Goal: Register for event/course

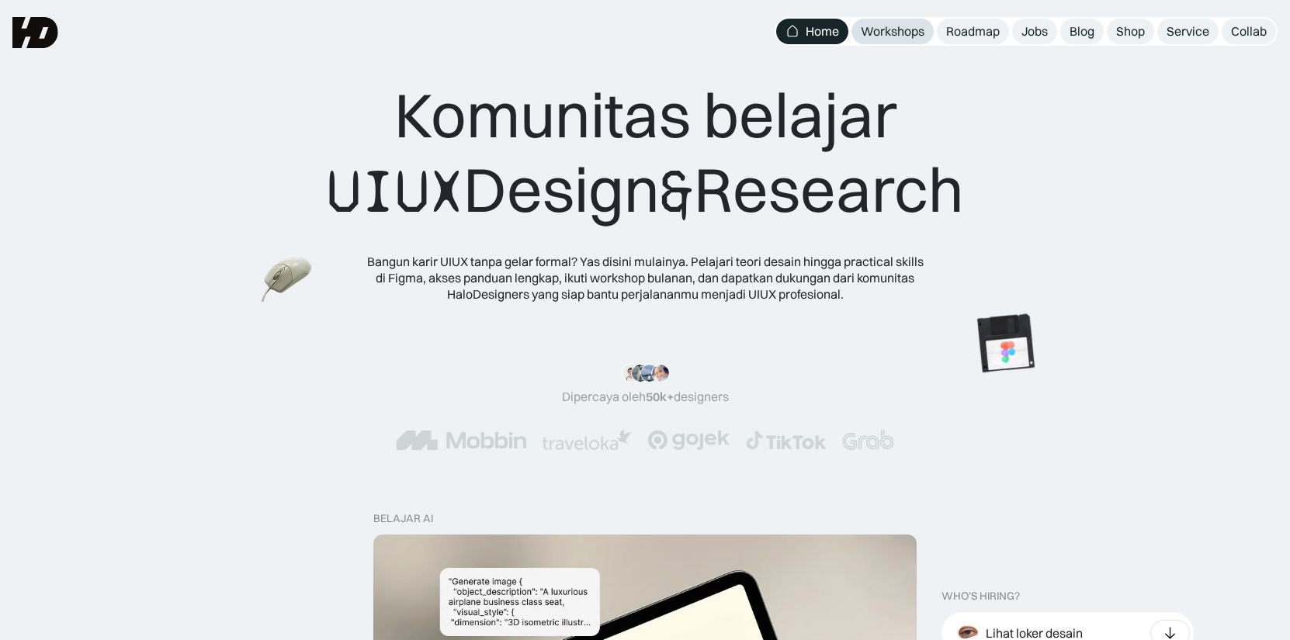
click at [887, 27] on div "Workshops" at bounding box center [893, 31] width 64 height 16
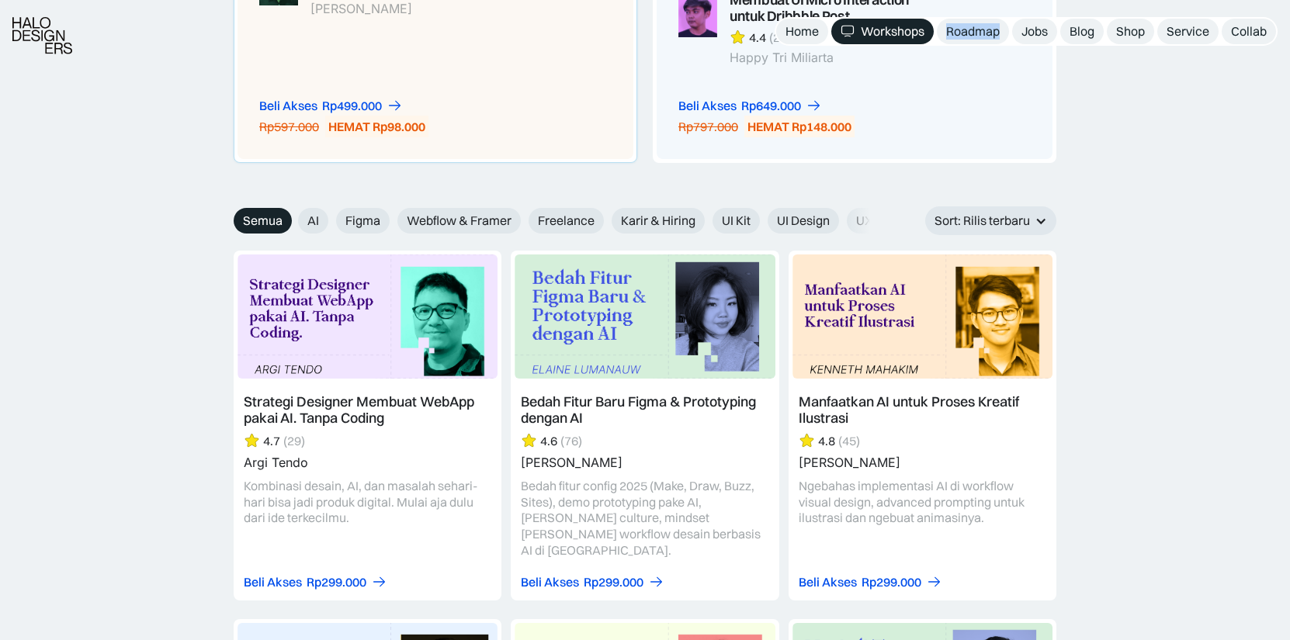
scroll to position [1692, 0]
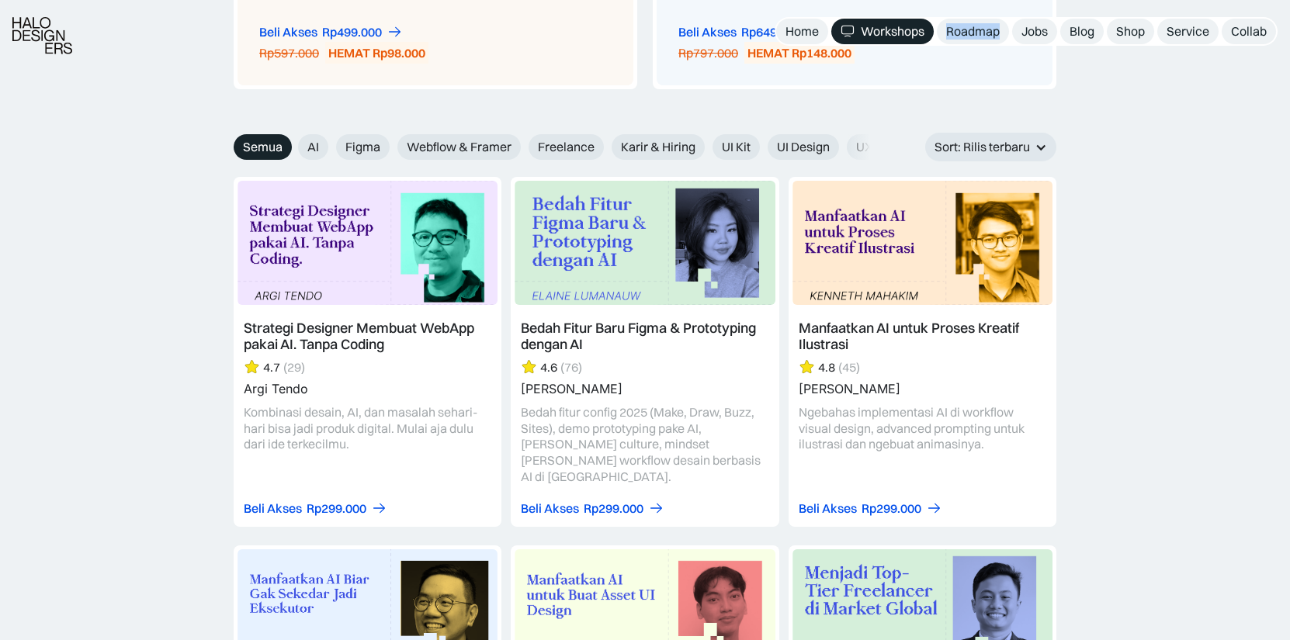
click at [597, 245] on link at bounding box center [645, 351] width 268 height 349
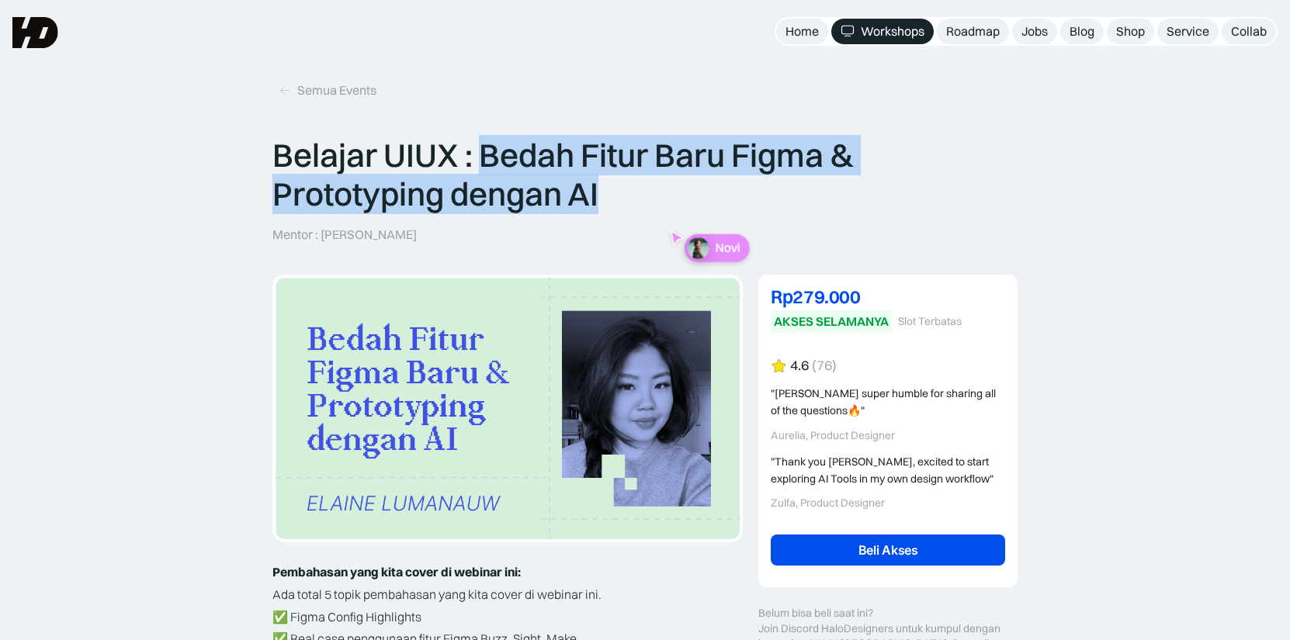
drag, startPoint x: 478, startPoint y: 156, endPoint x: 607, endPoint y: 215, distance: 141.7
click at [607, 215] on div "Belajar UIUX : Bedah Fitur Baru Figma & Prototyping dengan AI Mentor : Elaine L…" at bounding box center [644, 189] width 745 height 107
copy p "Bedah Fitur Baru Figma & Prototyping dengan AI"
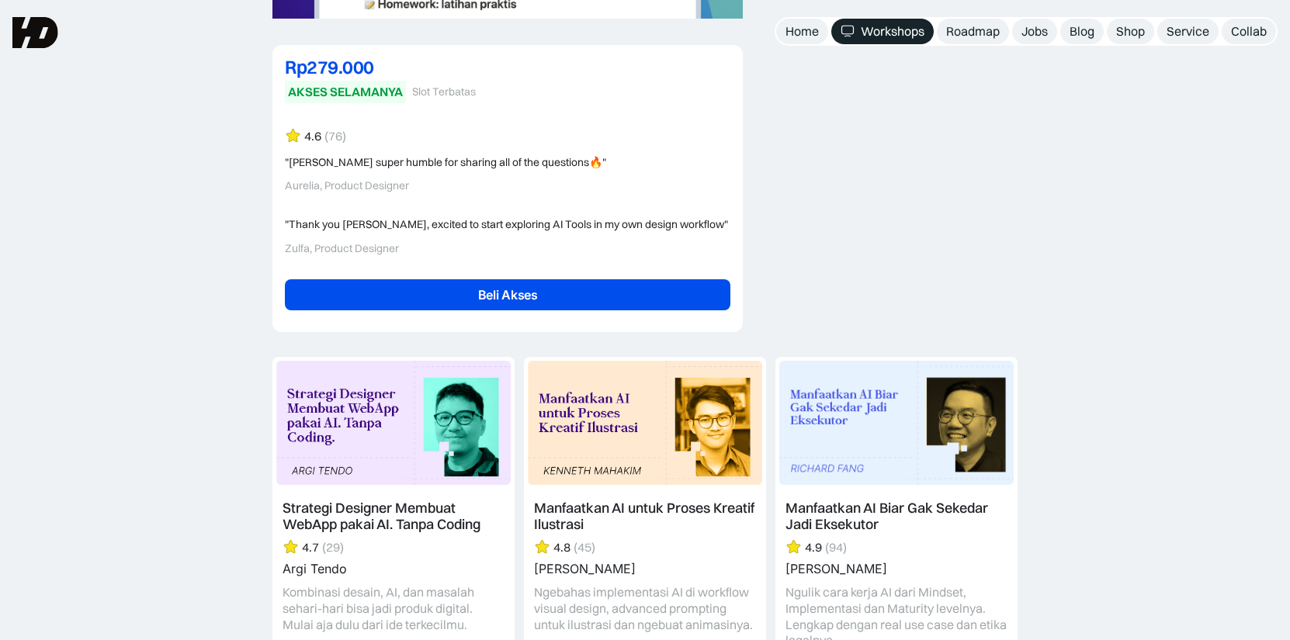
scroll to position [3687, 0]
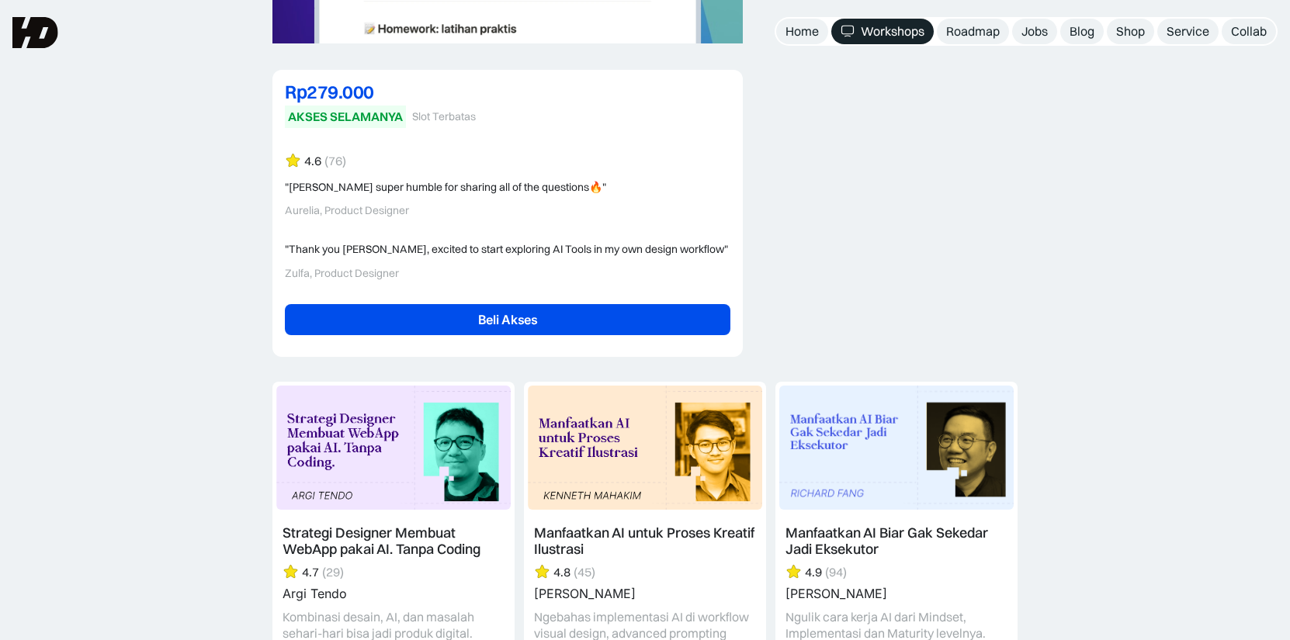
click at [349, 204] on div "Aurelia, Product Designer" at bounding box center [508, 210] width 446 height 13
click at [327, 267] on div "Zulfa, Product Designer" at bounding box center [508, 273] width 446 height 13
click at [356, 242] on div ""Thank you Elaine, excited to start exploring AI Tools in my own design workflo…" at bounding box center [508, 250] width 446 height 16
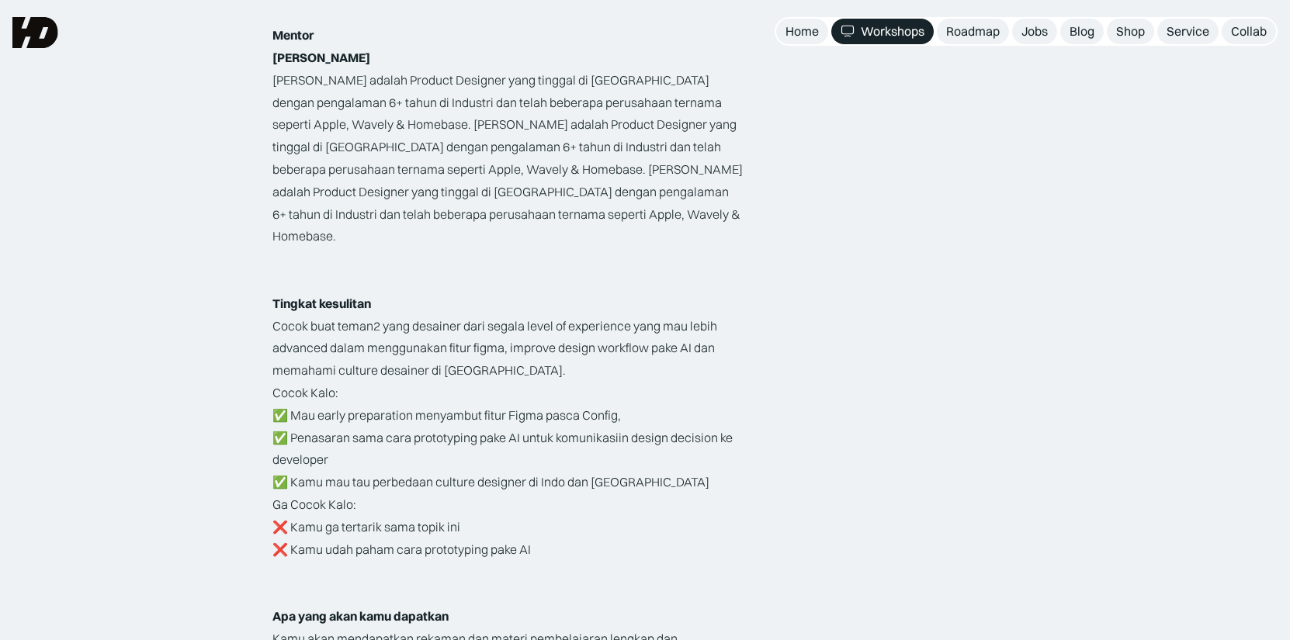
scroll to position [2372, 0]
